Goal: Contribute content

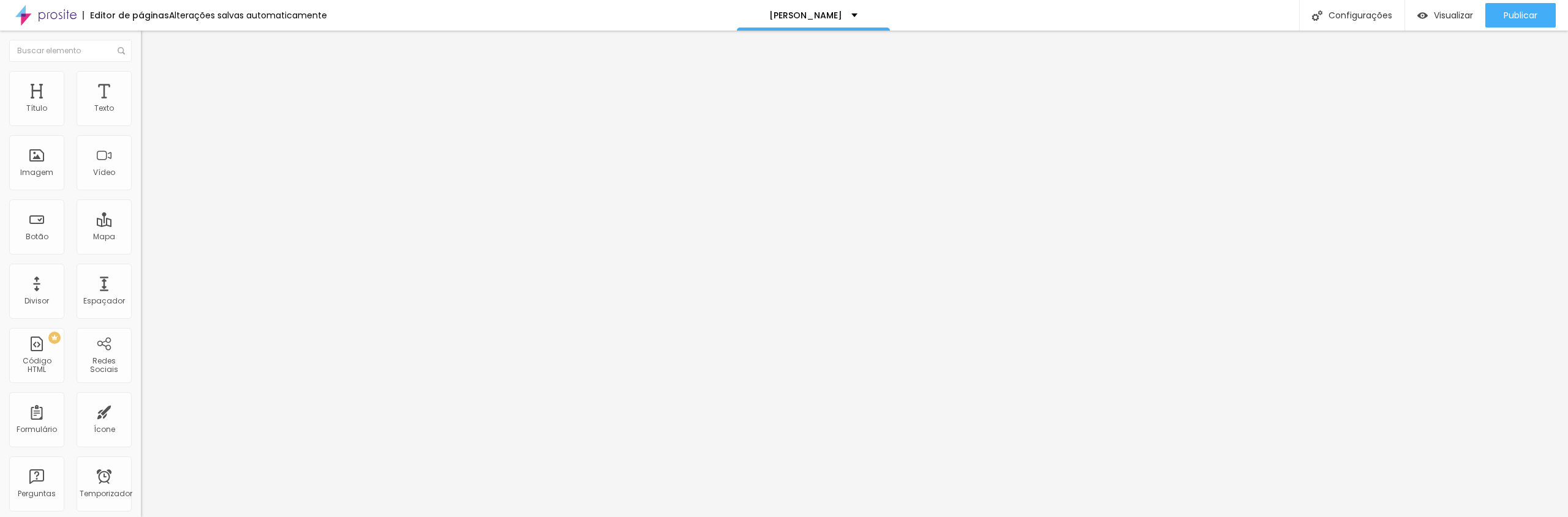
click at [141, 251] on input "https://" at bounding box center [214, 244] width 147 height 12
drag, startPoint x: 61, startPoint y: 331, endPoint x: 0, endPoint y: 318, distance: 62.4
click at [141, 279] on div "Adicionar imagem Descrição da imagem (Alt) Alinhamento Proporção Original Cinem…" at bounding box center [210, 187] width 141 height 185
paste input "[DOMAIN_NAME][URL]"
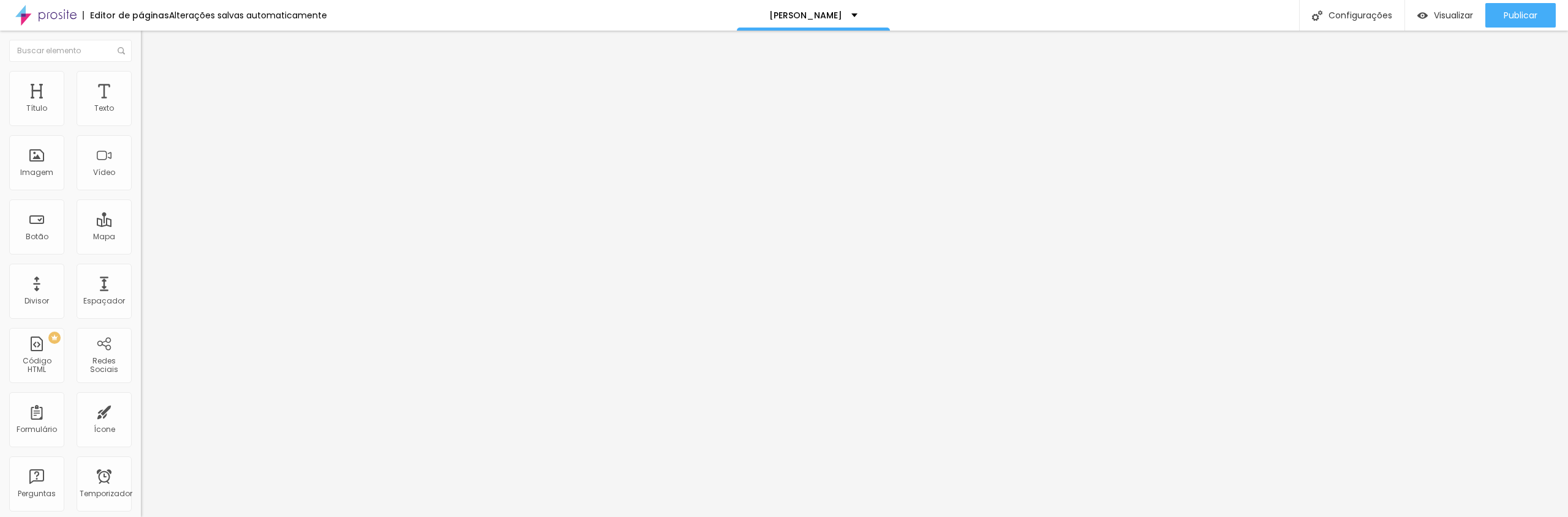
type input "[URL][DOMAIN_NAME]"
click at [1506, 17] on font "Publicar" at bounding box center [1520, 15] width 34 height 12
click at [1427, 15] on div "Visualizar" at bounding box center [1445, 15] width 56 height 10
click at [150, 46] on img "button" at bounding box center [154, 44] width 10 height 10
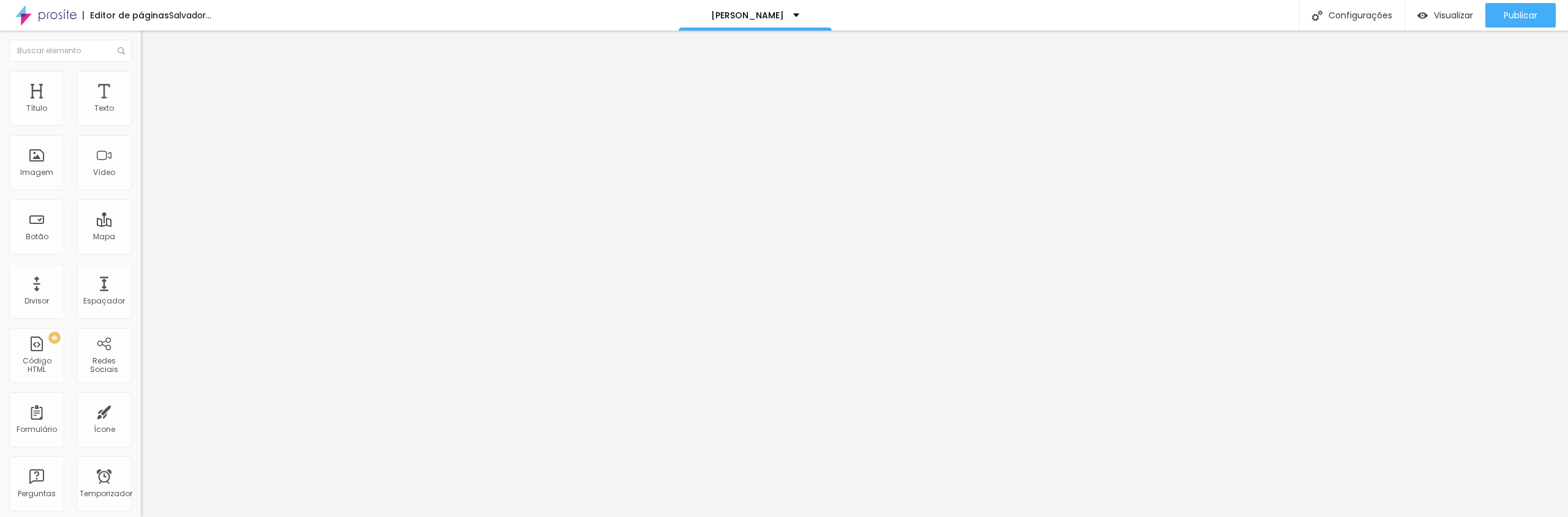
click at [141, 245] on input at bounding box center [223, 251] width 166 height 12
paste input "https://g.co/gemini/share/4447ac2500a2"
type input "https://g.co/gemini/share/4447ac2500a2"
click at [141, 76] on img at bounding box center [146, 76] width 11 height 11
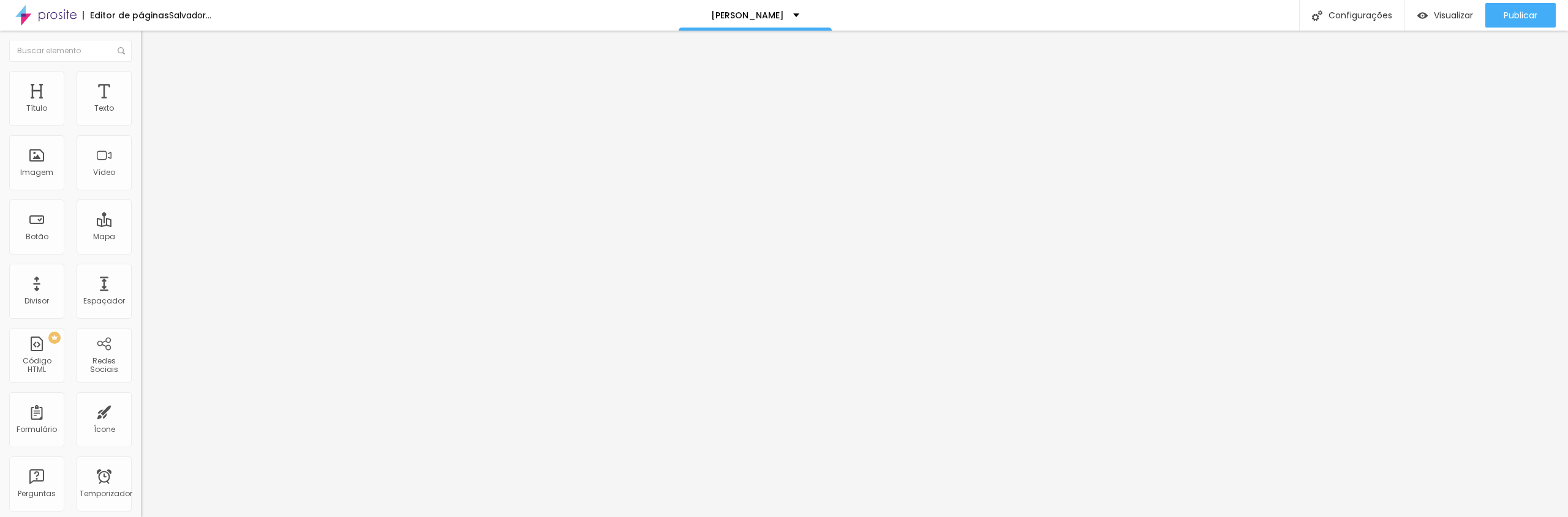
scroll to position [0, 0]
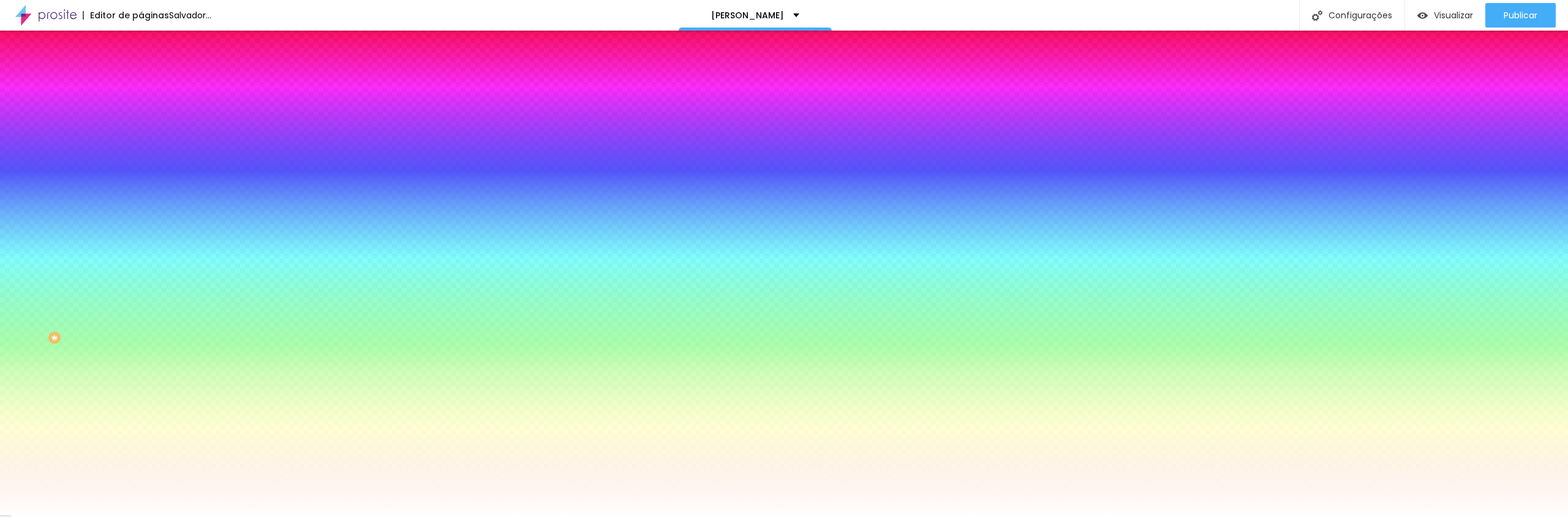
click at [141, 84] on li "Avançado" at bounding box center [210, 89] width 141 height 12
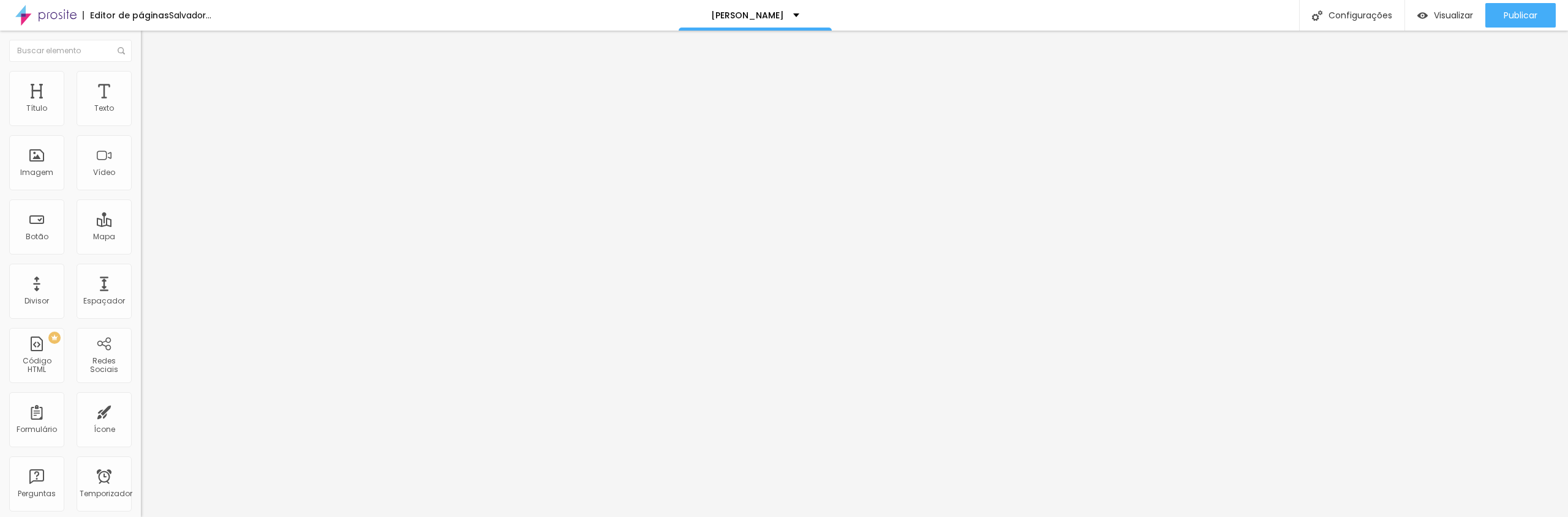
click at [1344, 16] on font "Configurações" at bounding box center [1359, 15] width 63 height 12
click at [141, 192] on span "Cinema 16:9" at bounding box center [164, 185] width 47 height 10
click at [141, 225] on span "Original" at bounding box center [155, 219] width 29 height 10
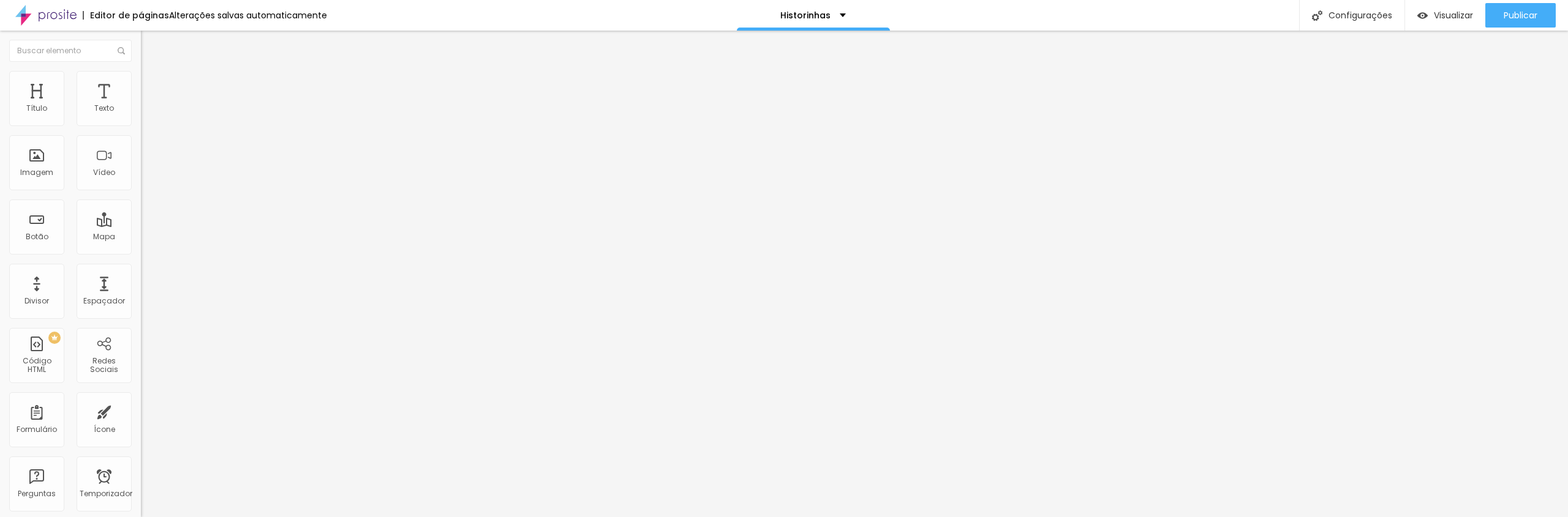
click at [141, 251] on input "https://" at bounding box center [214, 244] width 147 height 12
drag, startPoint x: 62, startPoint y: 404, endPoint x: 0, endPoint y: 396, distance: 62.5
click at [141, 279] on div "Trocar imagem Descrição da imagem (Alt) Alinhamento Proporção Cinema 16:9 Cinem…" at bounding box center [210, 187] width 141 height 185
paste input "[DOMAIN_NAME][URL]"
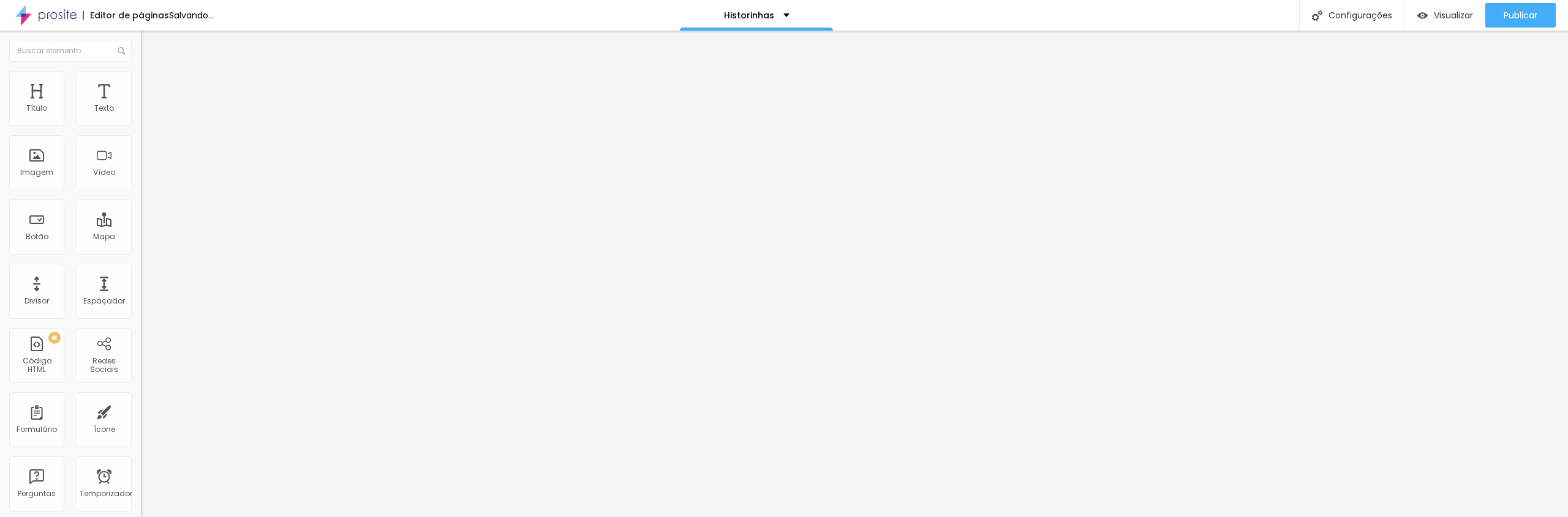
type input "[URL][DOMAIN_NAME]"
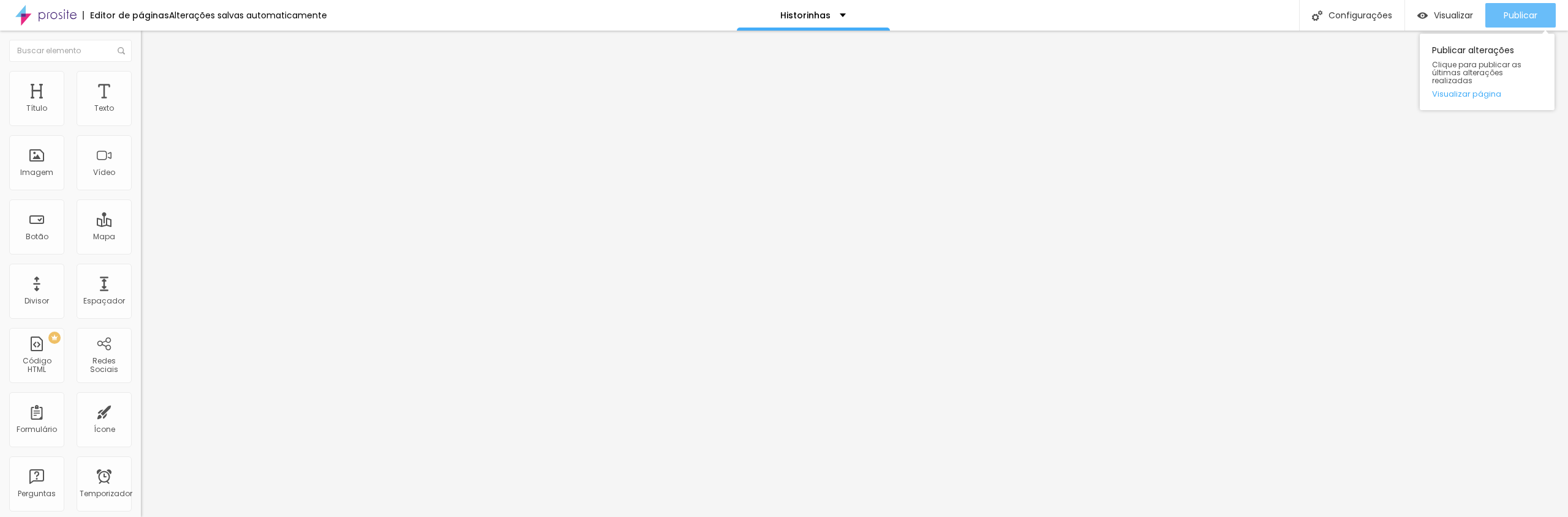
click at [1529, 9] on font "Publicar" at bounding box center [1520, 15] width 34 height 12
click at [1435, 12] on font "Visualizar" at bounding box center [1442, 15] width 40 height 12
click at [141, 192] on span "Original" at bounding box center [155, 185] width 29 height 10
click at [172, 199] on font "16:9" at bounding box center [178, 193] width 14 height 10
click at [1456, 23] on div "Visualizar" at bounding box center [1445, 15] width 56 height 25
